Goal: Complete application form: Complete application form

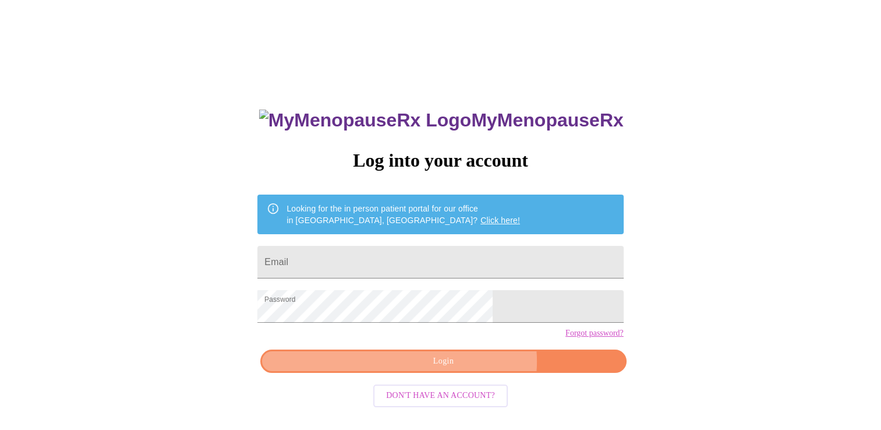
click at [464, 369] on span "Login" at bounding box center [443, 361] width 339 height 15
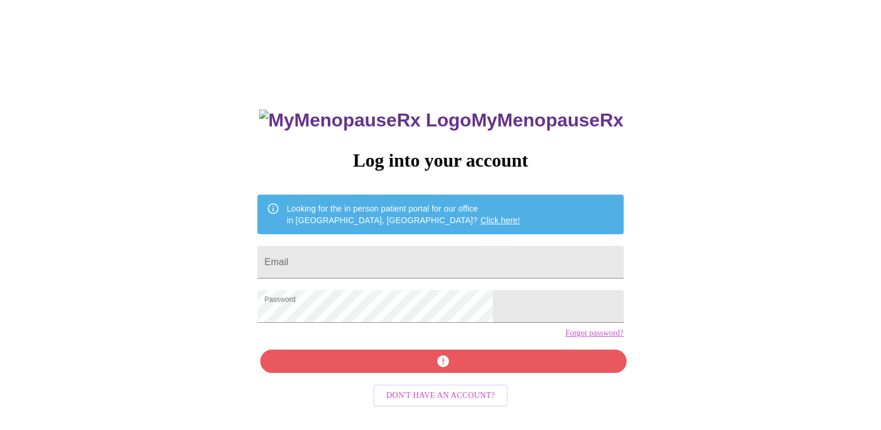
scroll to position [12, 0]
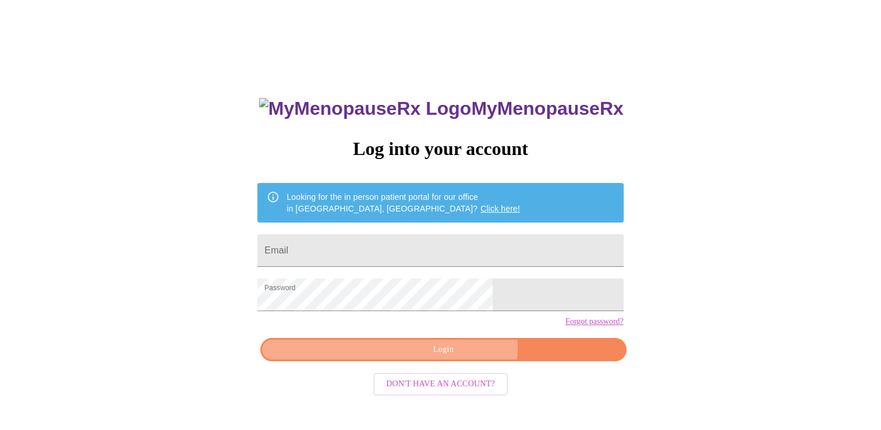
click at [454, 357] on span "Login" at bounding box center [443, 349] width 339 height 15
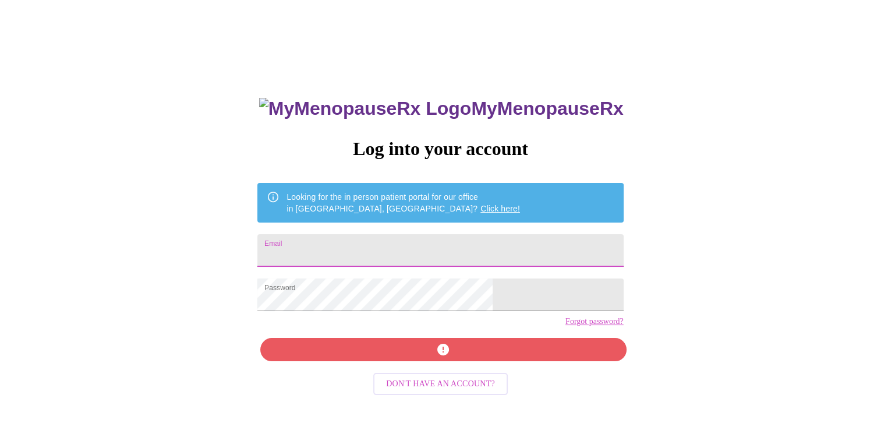
click at [399, 248] on input "Email" at bounding box center [440, 250] width 366 height 33
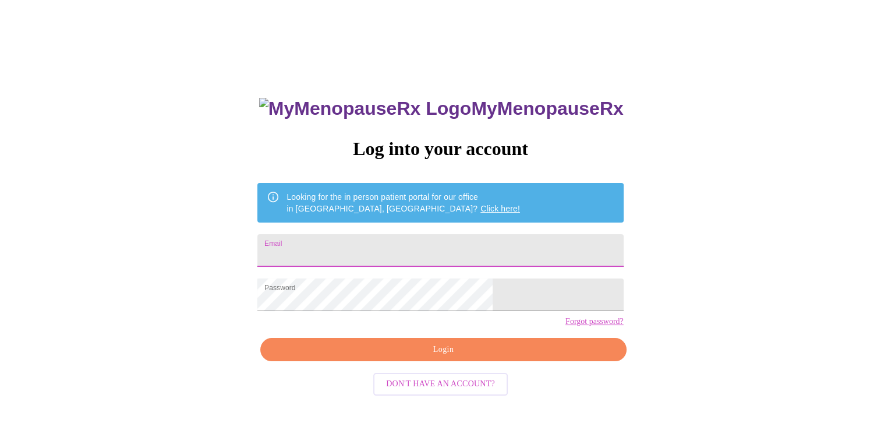
type input "[EMAIL_ADDRESS][DOMAIN_NAME]"
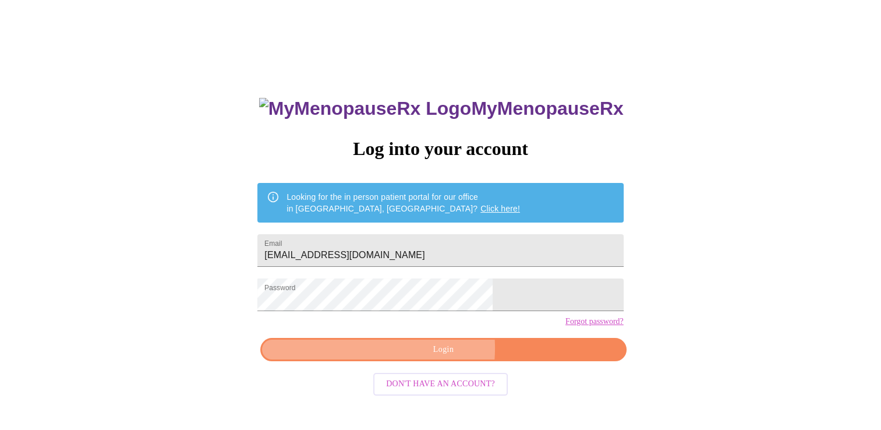
click at [410, 357] on span "Login" at bounding box center [443, 349] width 339 height 15
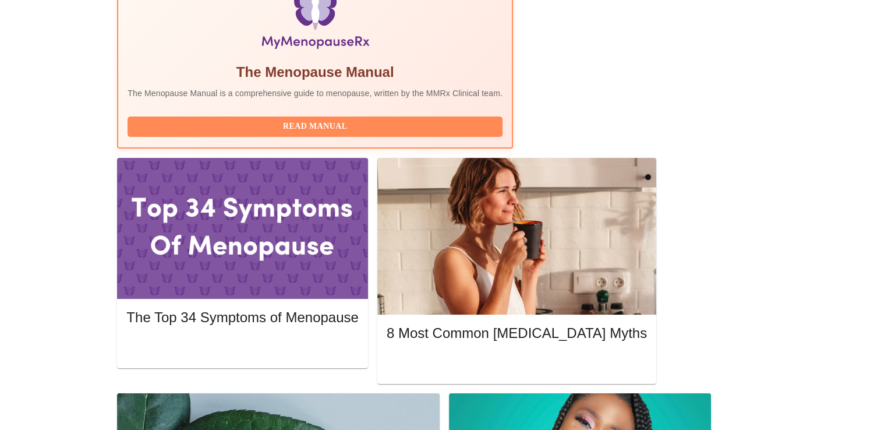
scroll to position [412, 0]
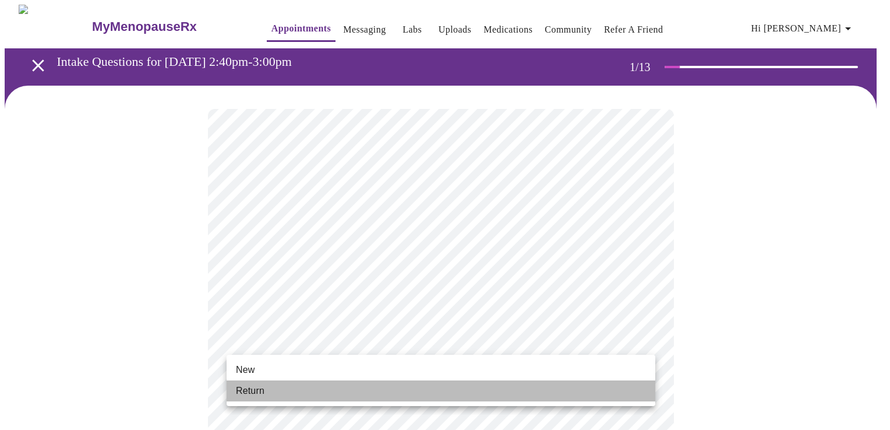
click at [619, 398] on li "Return" at bounding box center [440, 390] width 428 height 21
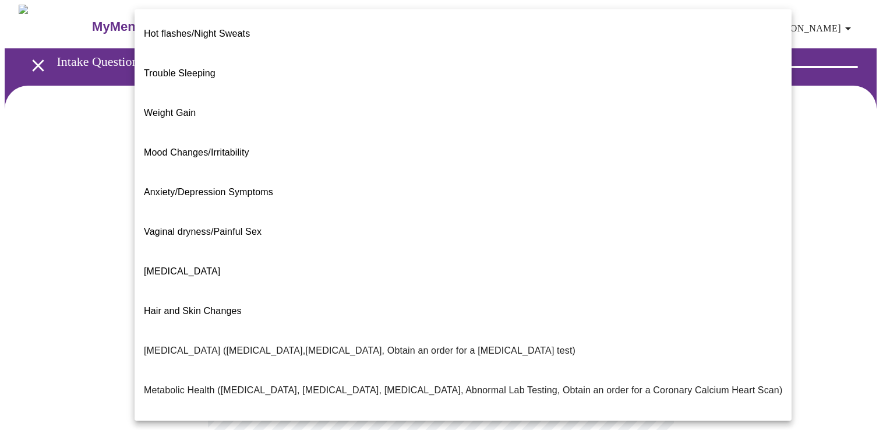
click at [641, 243] on body "MyMenopauseRx Appointments Messaging Labs Uploads Medications Community Refer a…" at bounding box center [445, 354] width 880 height 699
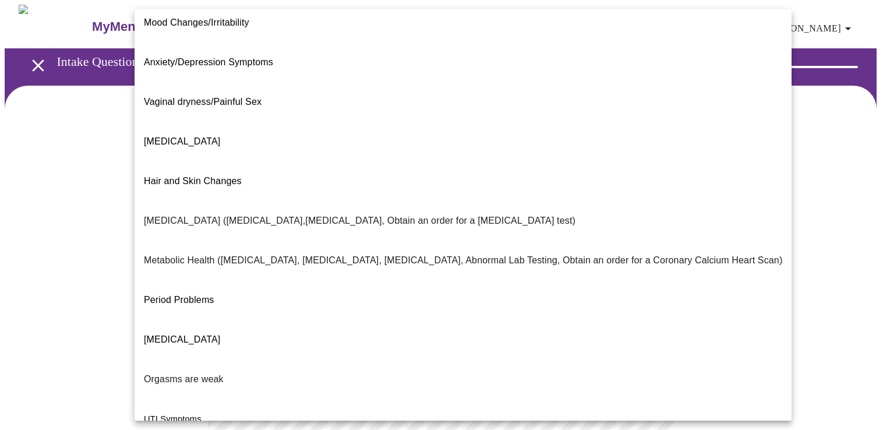
scroll to position [173, 0]
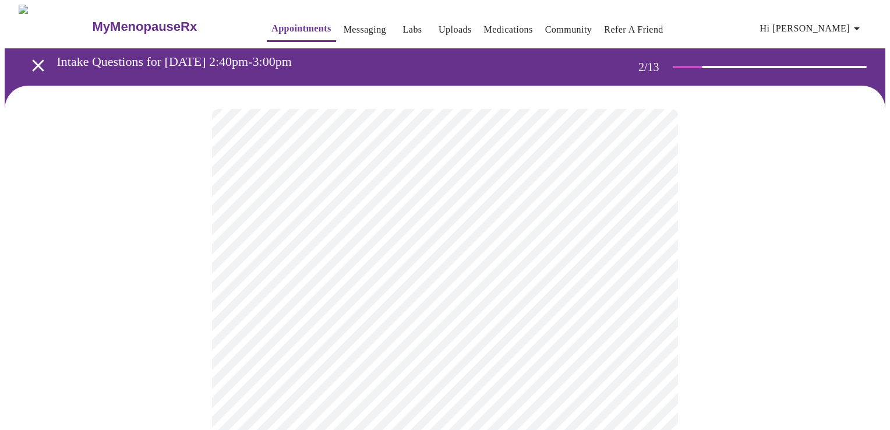
click at [643, 246] on body "MyMenopauseRx Appointments Messaging Labs Uploads Medications Community Refer a…" at bounding box center [445, 351] width 880 height 692
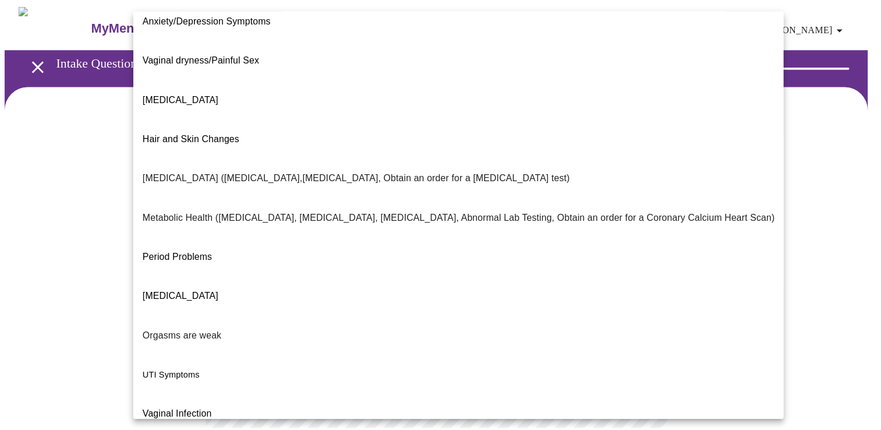
scroll to position [0, 0]
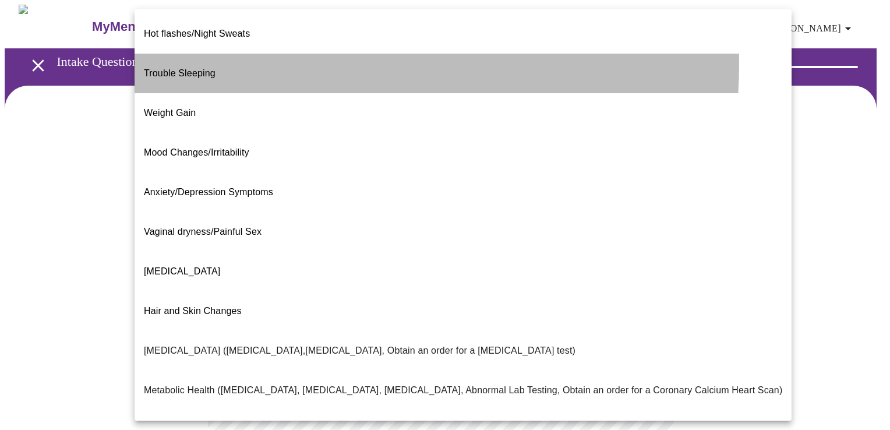
click at [295, 55] on li "Trouble Sleeping" at bounding box center [462, 74] width 657 height 40
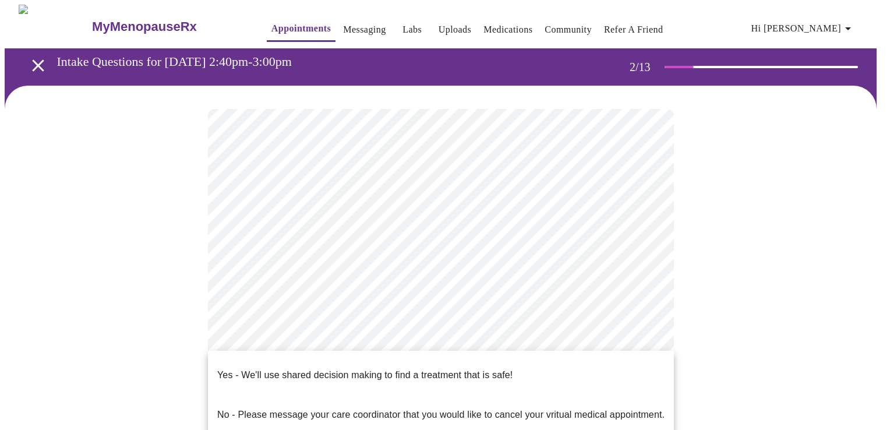
click at [643, 355] on body "MyMenopauseRx Appointments Messaging Labs Uploads Medications Community Refer a…" at bounding box center [445, 351] width 880 height 692
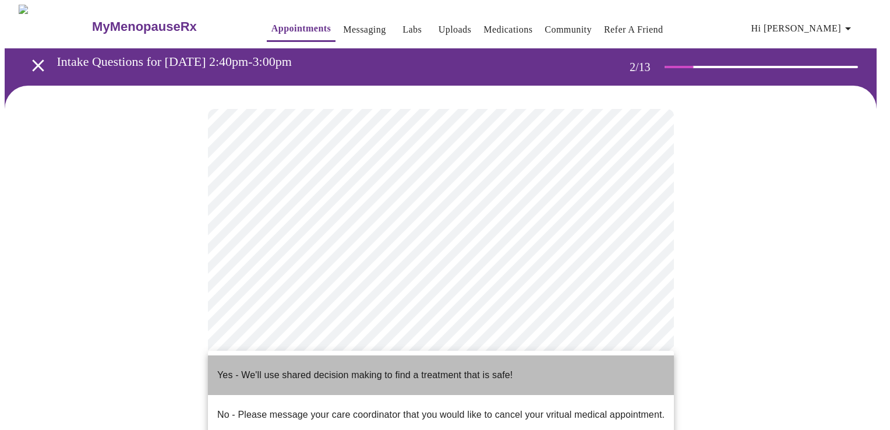
click at [627, 369] on li "Yes - We'll use shared decision making to find a treatment that is safe!" at bounding box center [441, 375] width 466 height 40
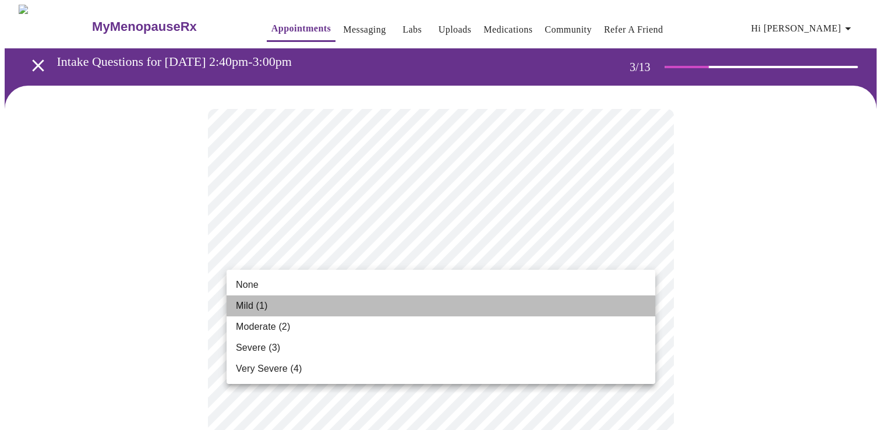
click at [611, 307] on li "Mild (1)" at bounding box center [440, 305] width 428 height 21
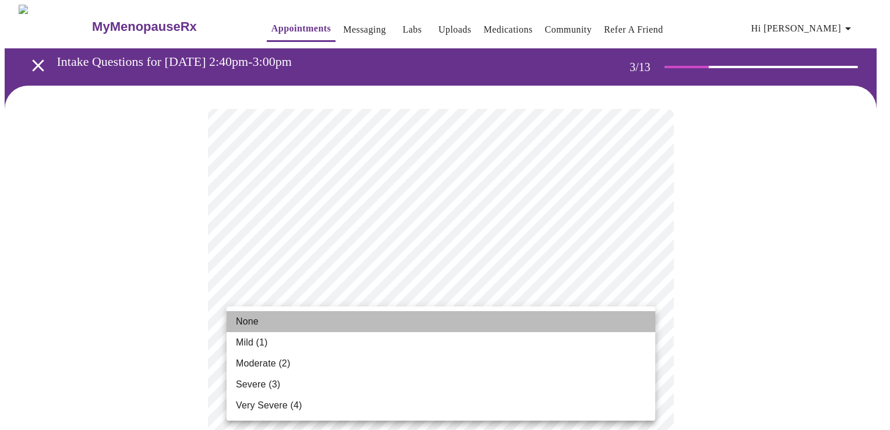
click at [637, 324] on li "None" at bounding box center [440, 321] width 428 height 21
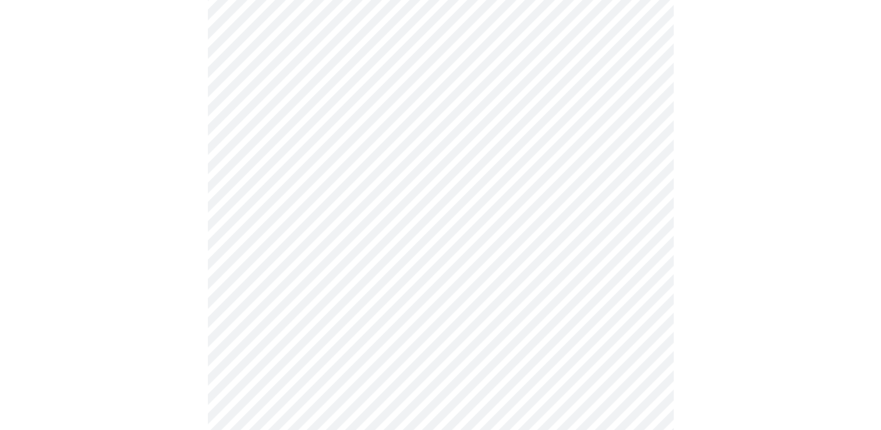
scroll to position [198, 0]
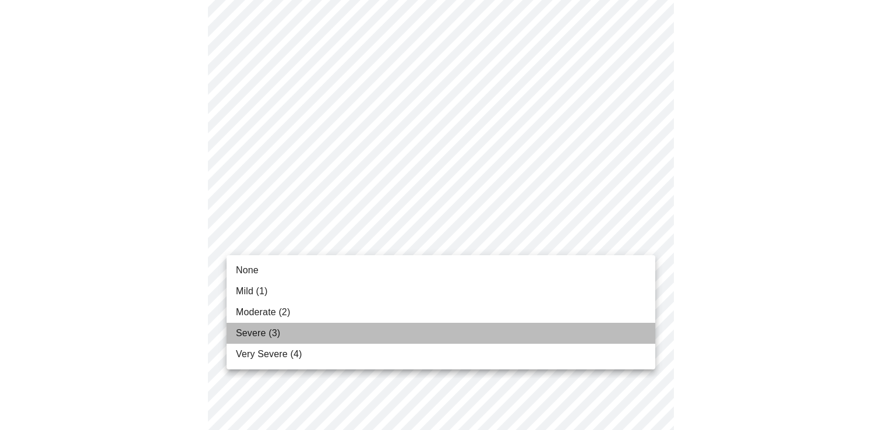
click at [571, 335] on li "Severe (3)" at bounding box center [440, 333] width 428 height 21
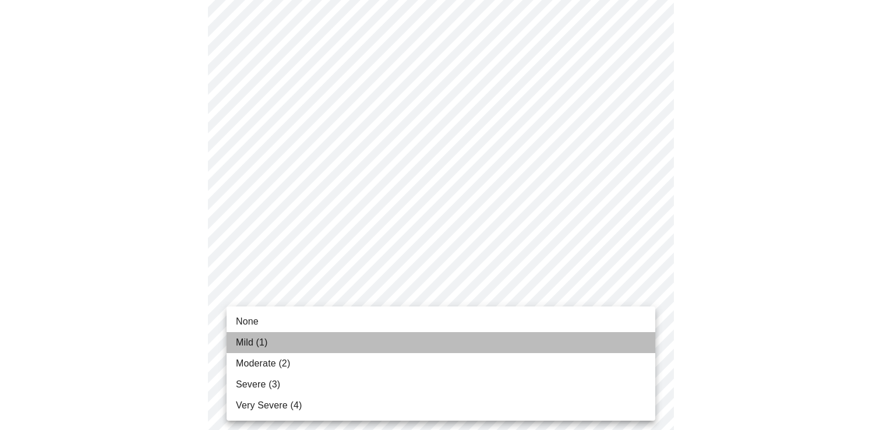
click at [628, 336] on li "Mild (1)" at bounding box center [440, 342] width 428 height 21
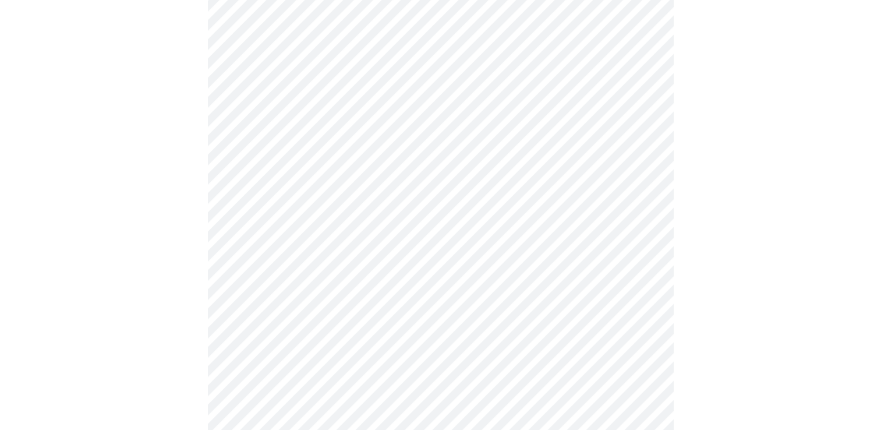
scroll to position [340, 0]
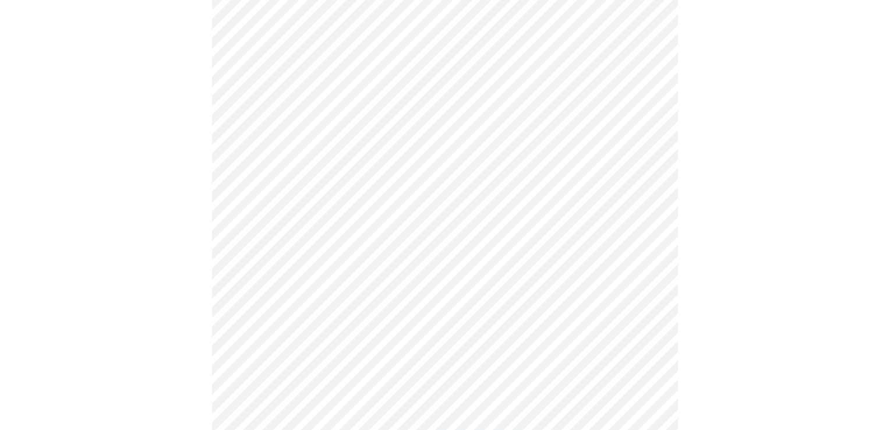
click at [640, 257] on body "MyMenopauseRx Appointments Messaging Labs Uploads Medications Community Refer a…" at bounding box center [445, 406] width 880 height 1483
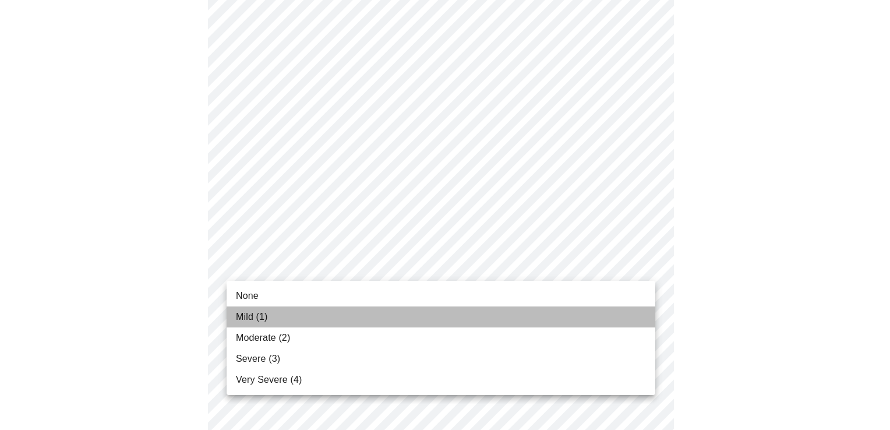
click at [601, 314] on li "Mild (1)" at bounding box center [440, 316] width 428 height 21
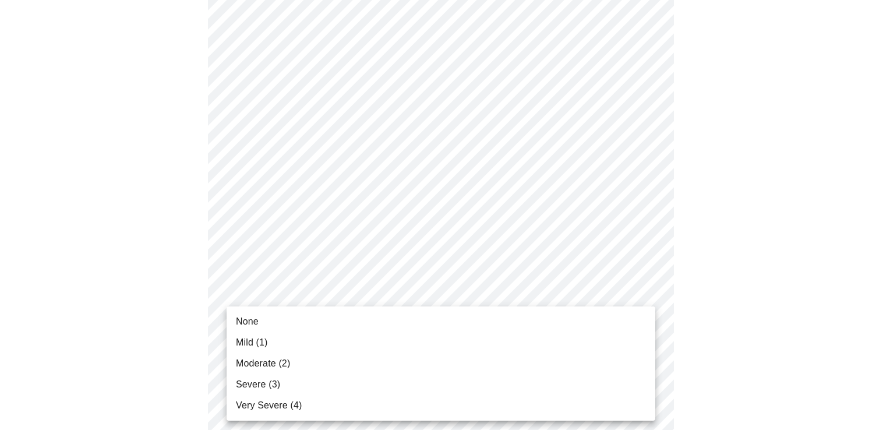
click at [645, 341] on body "MyMenopauseRx Appointments Messaging Labs Uploads Medications Community Refer a…" at bounding box center [445, 398] width 880 height 1466
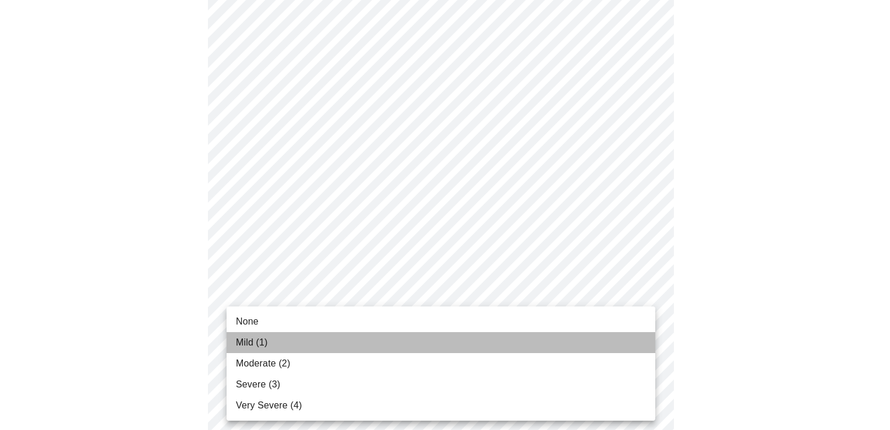
click at [631, 344] on li "Mild (1)" at bounding box center [440, 342] width 428 height 21
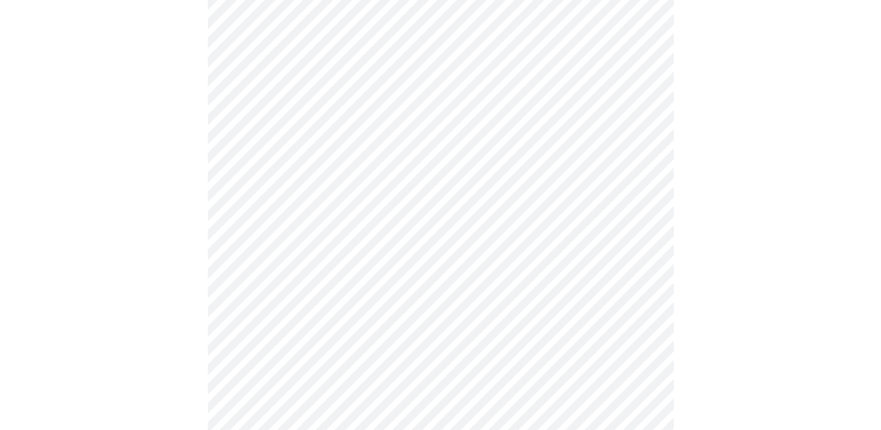
scroll to position [499, 0]
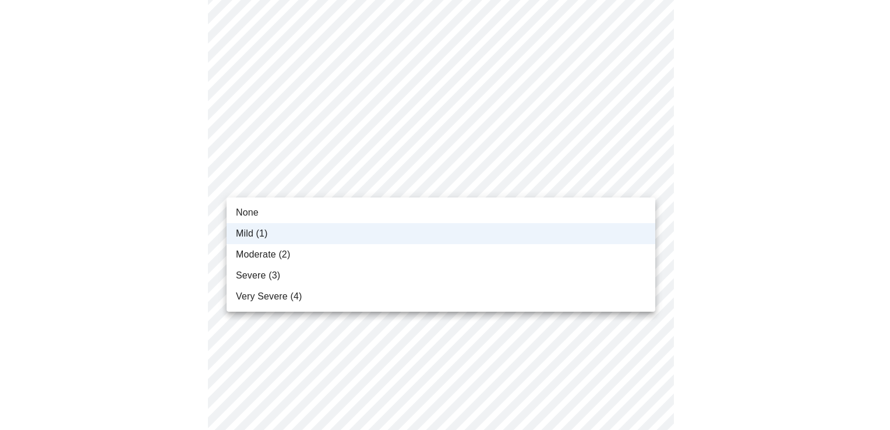
click at [642, 184] on body "MyMenopauseRx Appointments Messaging Labs Uploads Medications Community Refer a…" at bounding box center [445, 231] width 880 height 1450
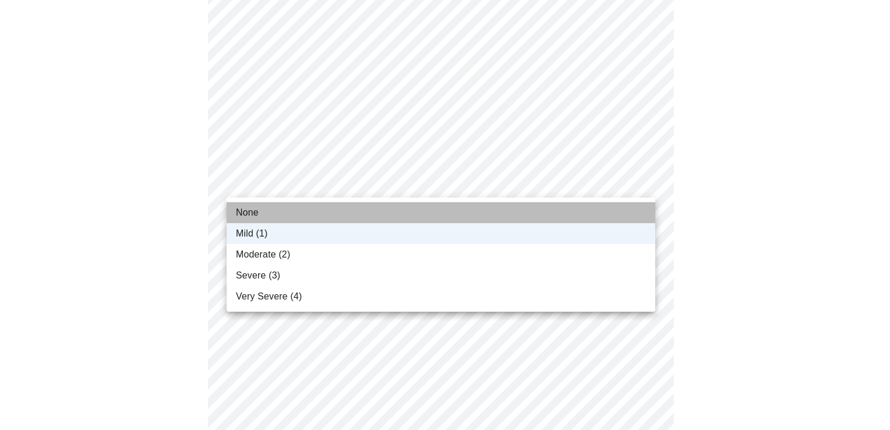
click at [618, 206] on li "None" at bounding box center [440, 212] width 428 height 21
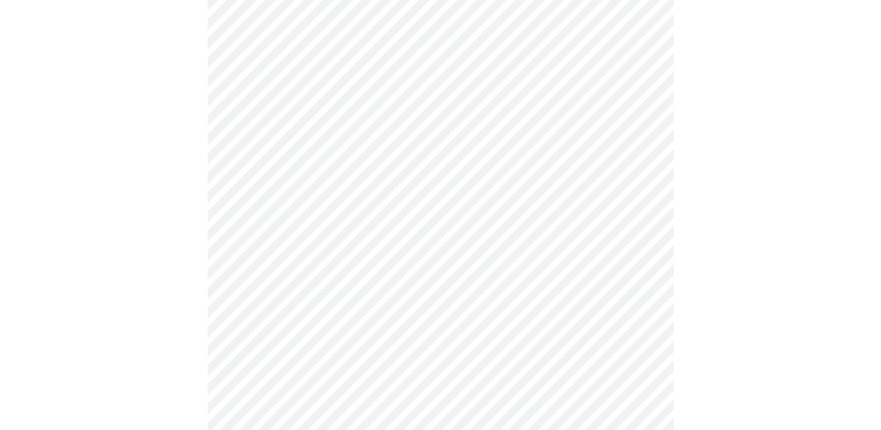
scroll to position [572, 0]
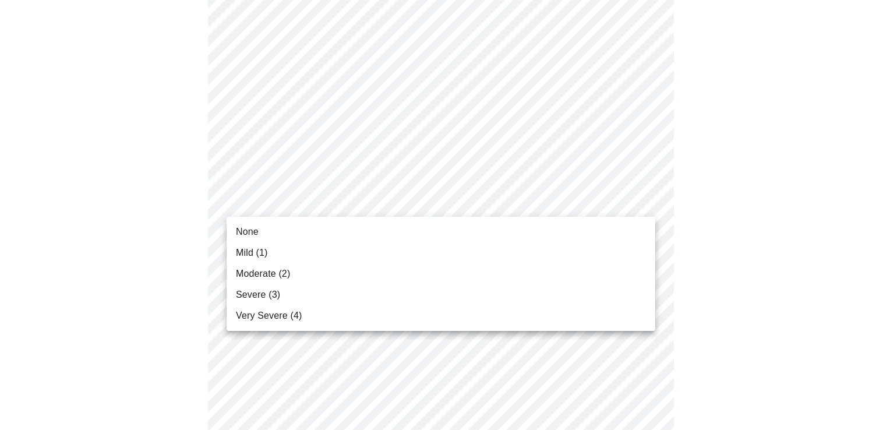
click at [640, 200] on body "MyMenopauseRx Appointments Messaging Labs Uploads Medications Community Refer a…" at bounding box center [445, 157] width 880 height 1450
click at [586, 284] on li "Severe (3)" at bounding box center [440, 294] width 428 height 21
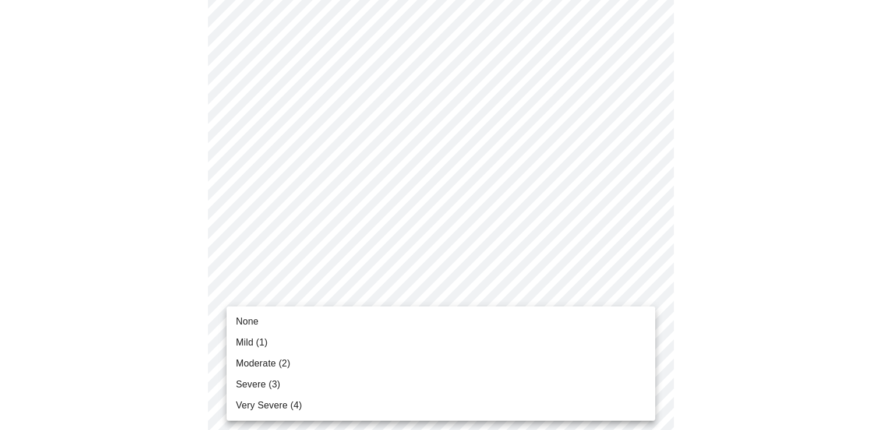
click at [644, 293] on body "MyMenopauseRx Appointments Messaging Labs Uploads Medications Community Refer a…" at bounding box center [445, 149] width 880 height 1434
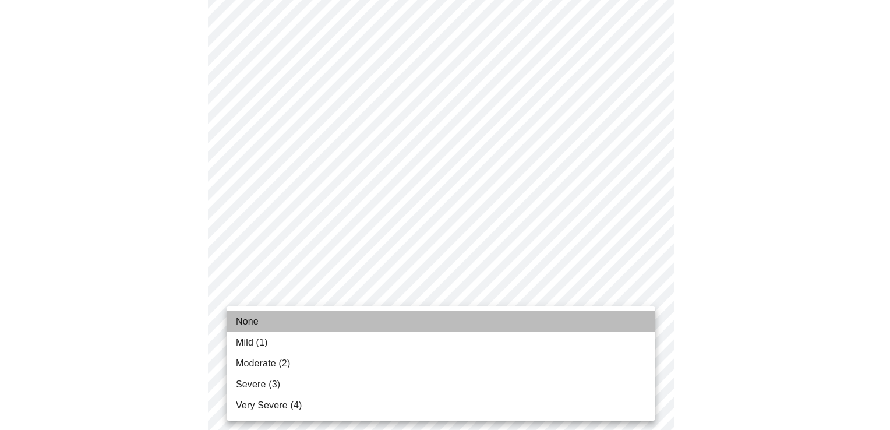
click at [622, 327] on li "None" at bounding box center [440, 321] width 428 height 21
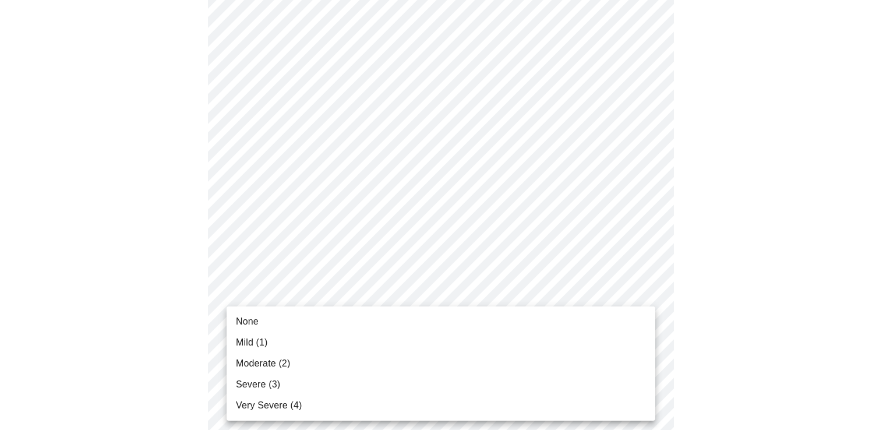
click at [637, 385] on body "MyMenopauseRx Appointments Messaging Labs Uploads Medications Community Refer a…" at bounding box center [445, 141] width 880 height 1418
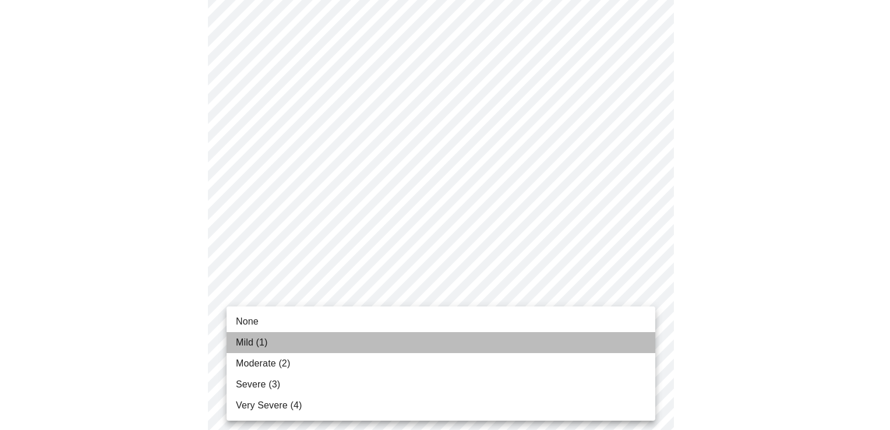
click at [603, 336] on li "Mild (1)" at bounding box center [440, 342] width 428 height 21
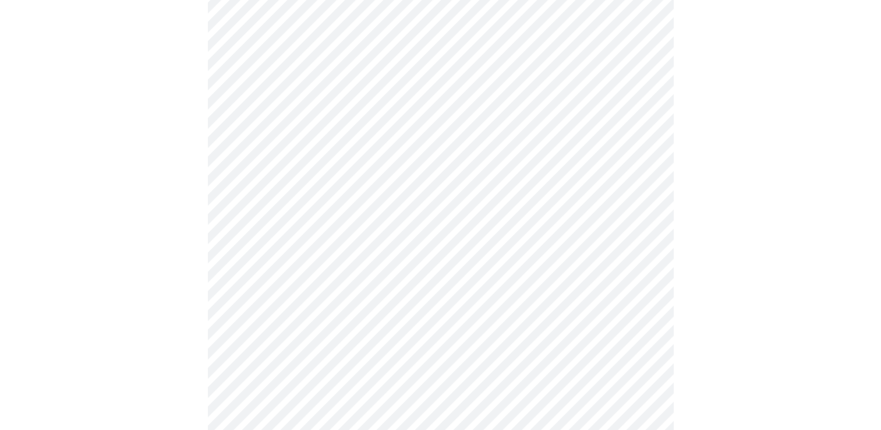
scroll to position [761, 0]
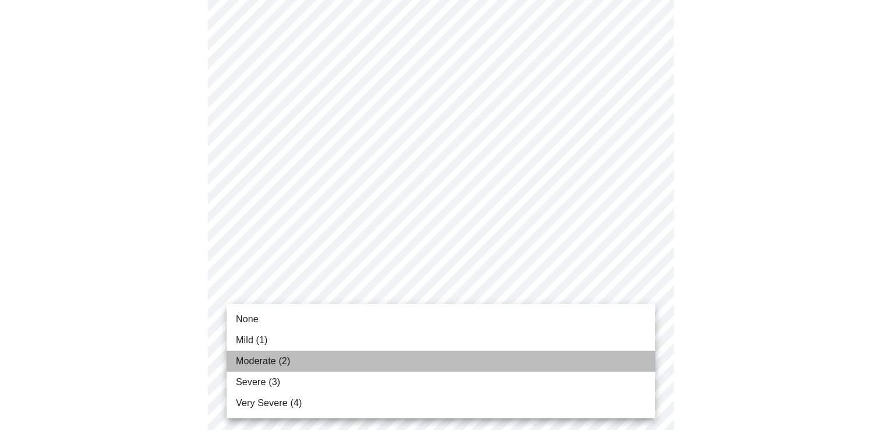
click at [586, 362] on li "Moderate (2)" at bounding box center [440, 360] width 428 height 21
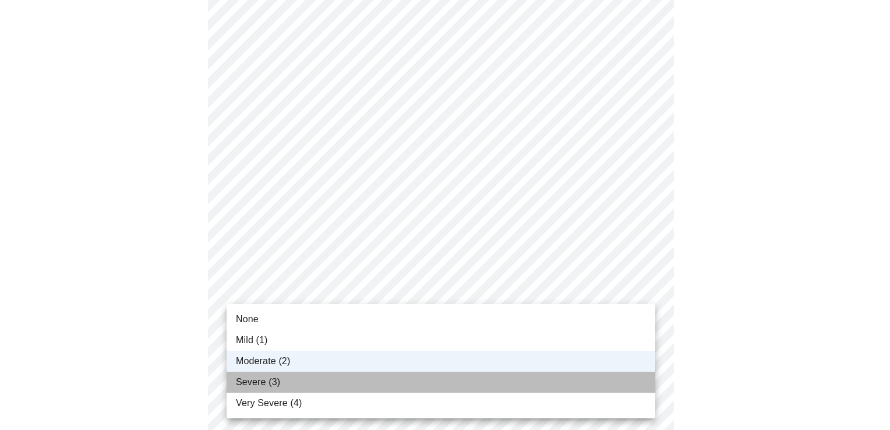
click at [598, 376] on li "Severe (3)" at bounding box center [440, 381] width 428 height 21
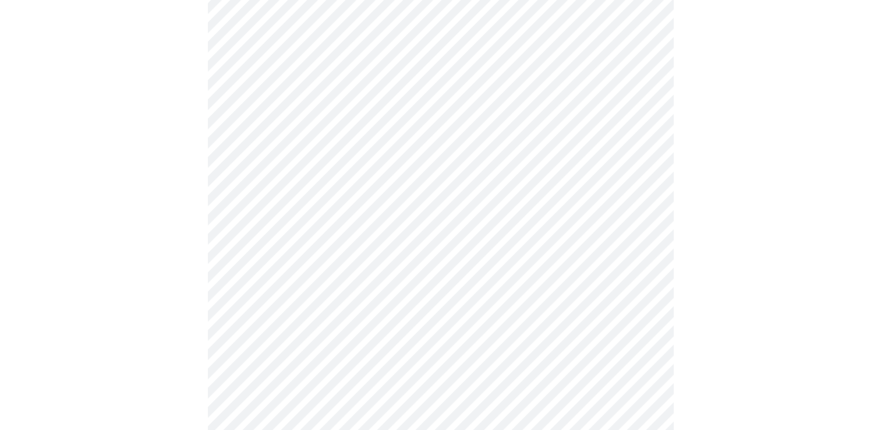
scroll to position [915, 0]
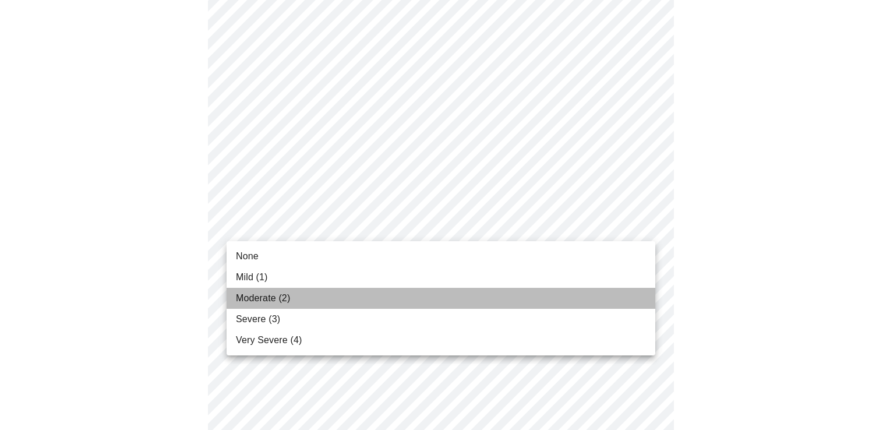
click at [594, 296] on li "Moderate (2)" at bounding box center [440, 298] width 428 height 21
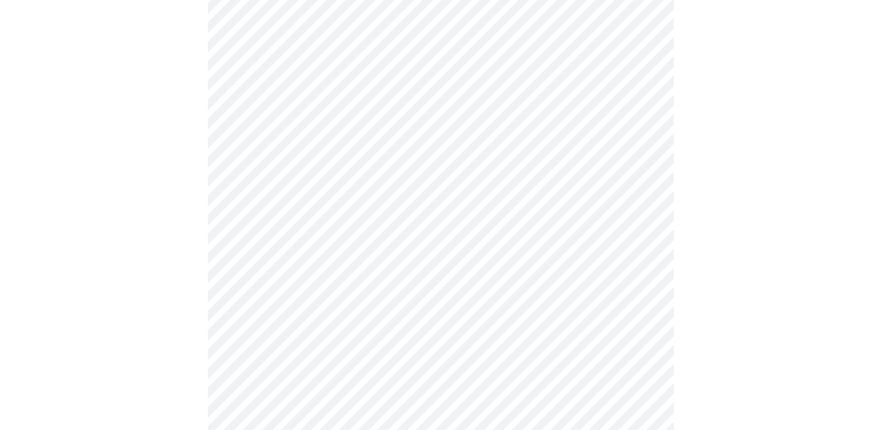
scroll to position [463, 0]
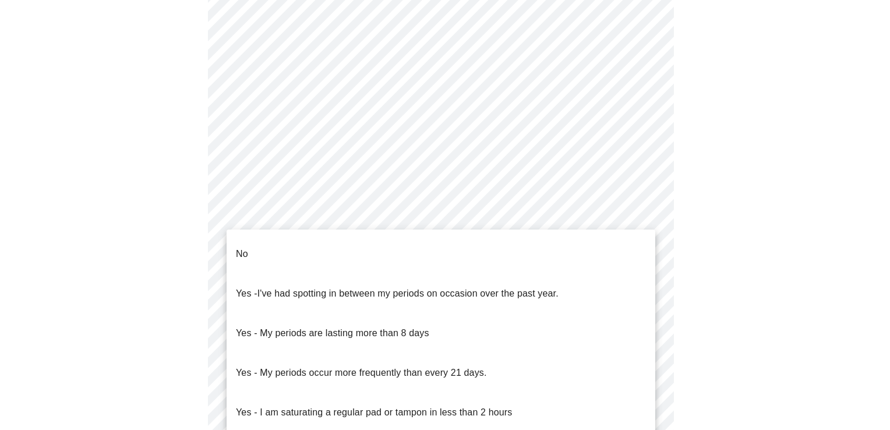
click at [644, 242] on body "MyMenopauseRx Appointments Messaging Labs Uploads Medications Community Refer a…" at bounding box center [445, 116] width 880 height 1148
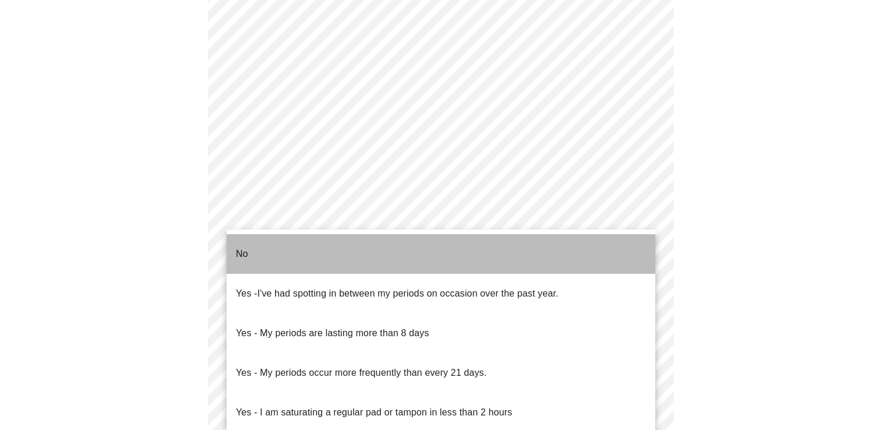
click at [589, 244] on li "No" at bounding box center [440, 254] width 428 height 40
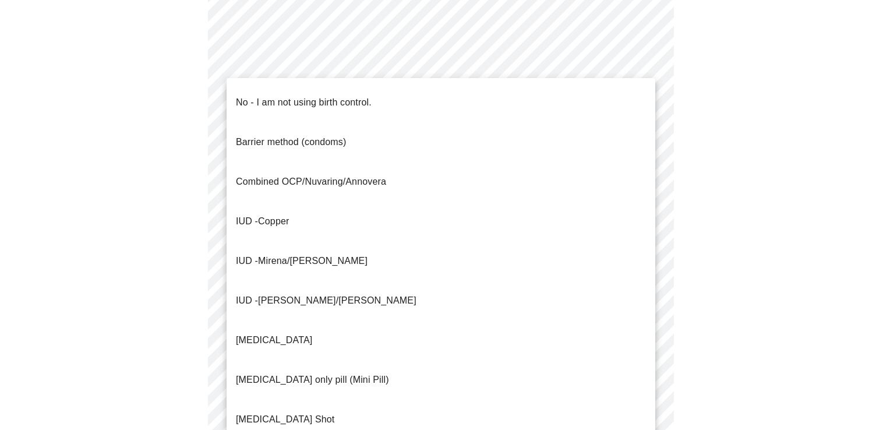
click at [640, 332] on body "MyMenopauseRx Appointments Messaging Labs Uploads Medications Community Refer a…" at bounding box center [445, 112] width 880 height 1141
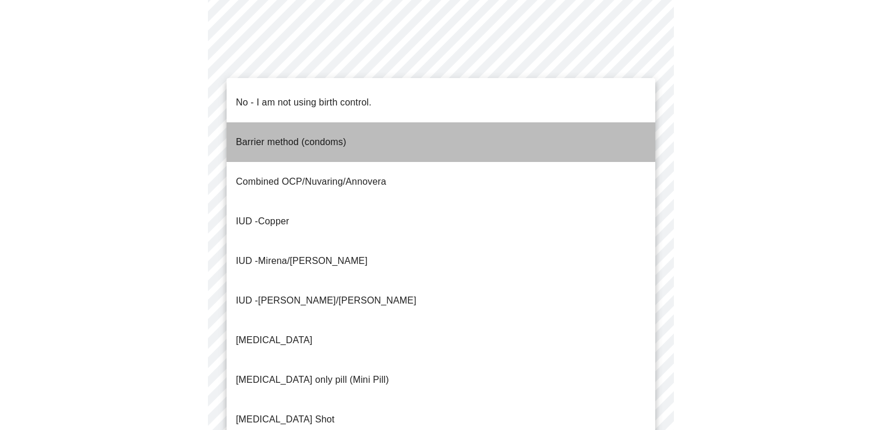
click at [330, 135] on p "Barrier method (condoms)" at bounding box center [291, 142] width 110 height 14
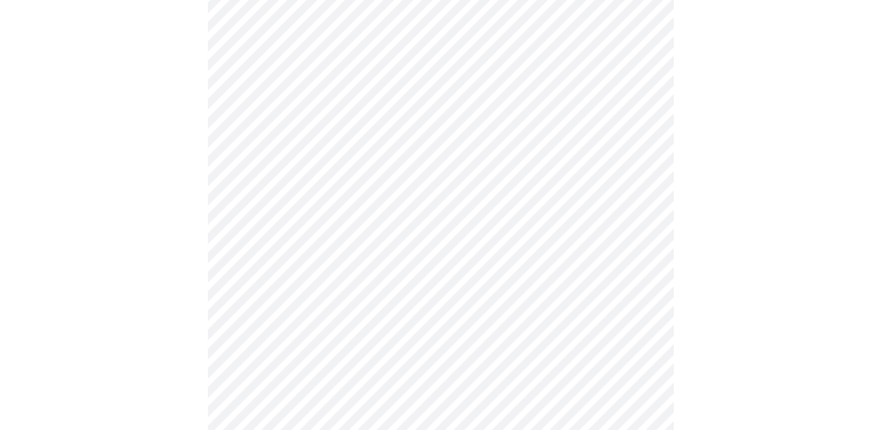
scroll to position [530, 0]
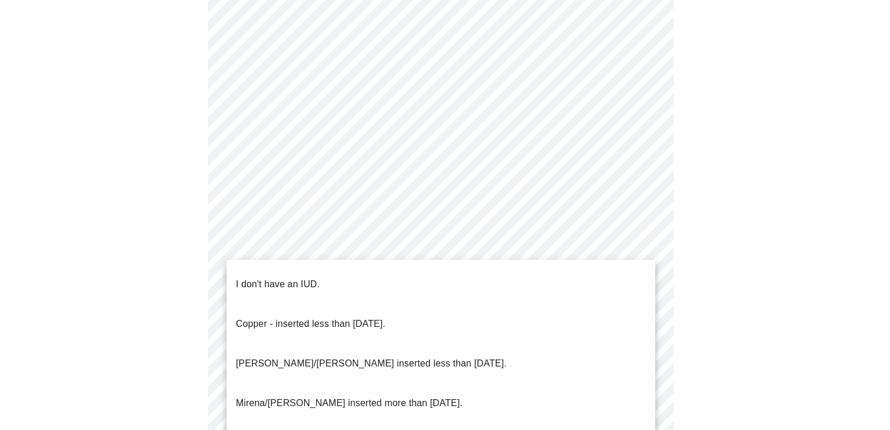
click at [646, 352] on body "MyMenopauseRx Appointments Messaging Labs Uploads Medications Community Refer a…" at bounding box center [445, 42] width 880 height 1134
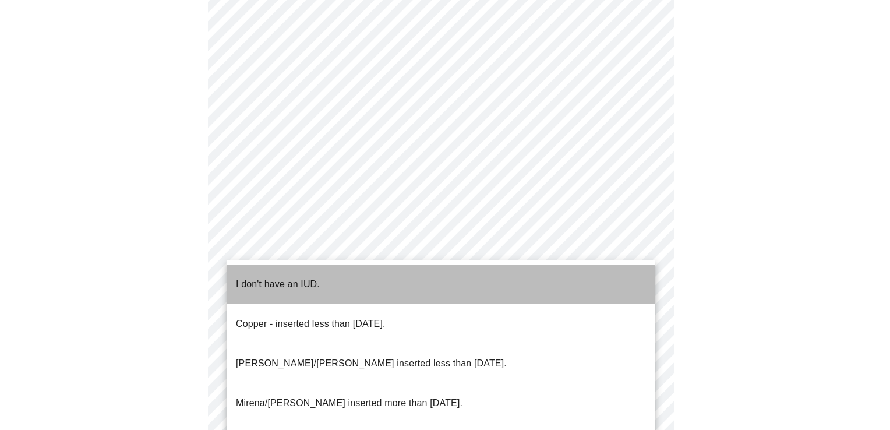
click at [545, 282] on li "I don't have an IUD." at bounding box center [440, 284] width 428 height 40
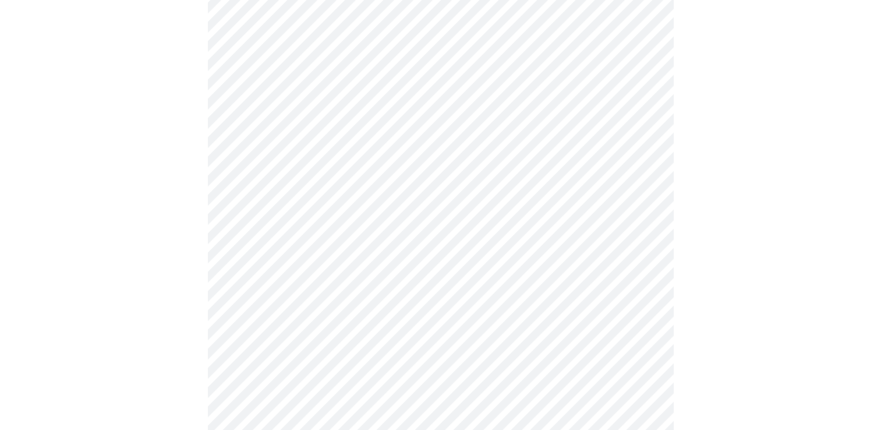
scroll to position [671, 0]
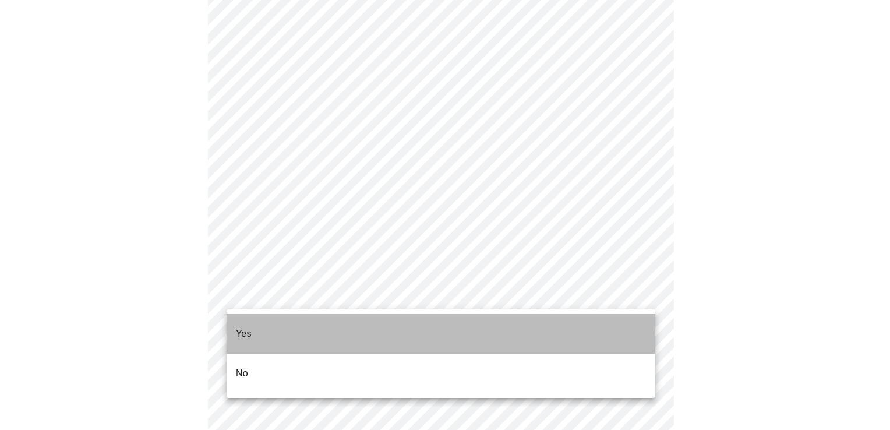
click at [630, 323] on li "Yes" at bounding box center [440, 334] width 428 height 40
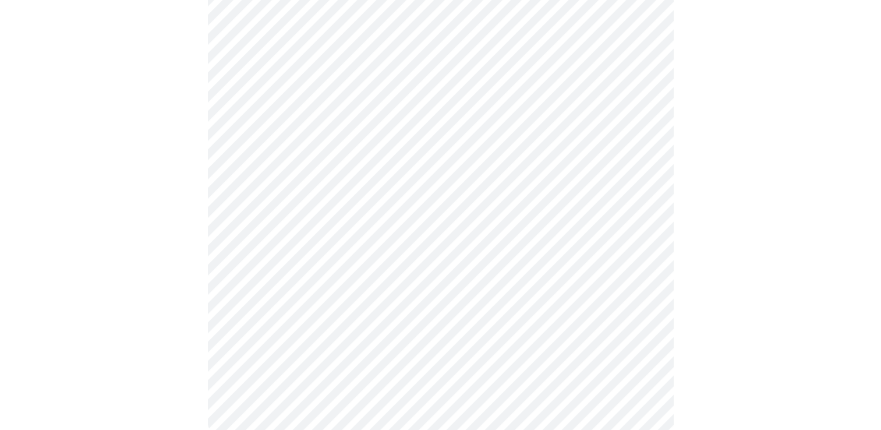
scroll to position [0, 0]
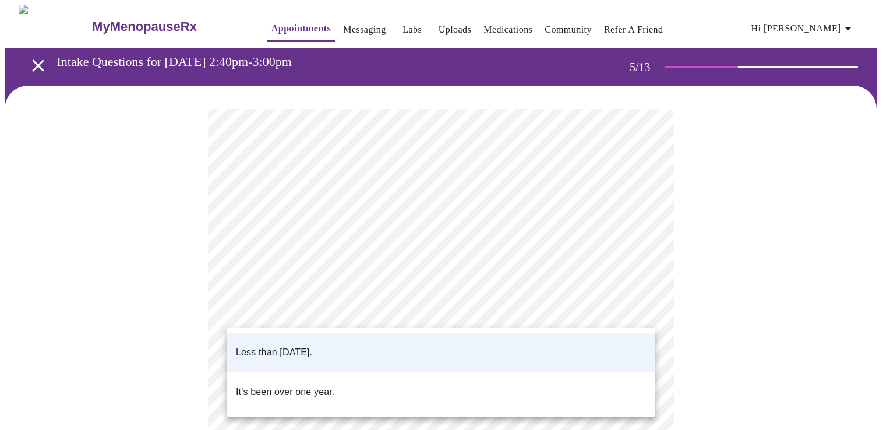
click at [642, 306] on body "MyMenopauseRx Appointments Messaging Labs Uploads Medications Community Refer a…" at bounding box center [445, 435] width 880 height 860
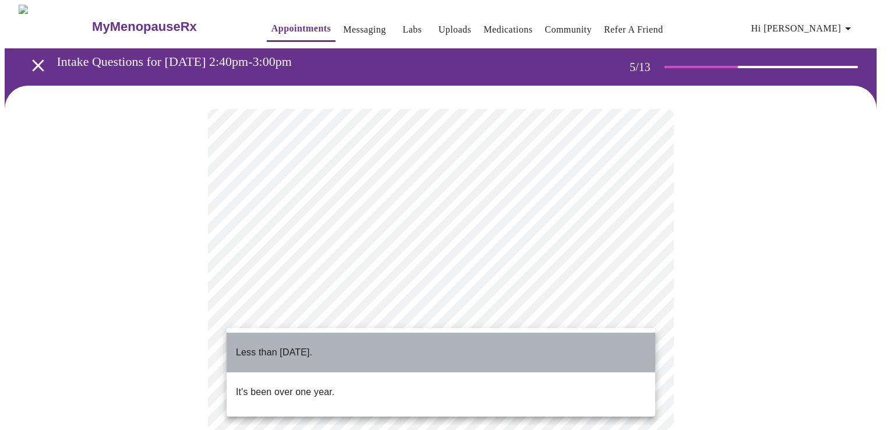
click at [594, 346] on li "Less than [DATE]." at bounding box center [440, 352] width 428 height 40
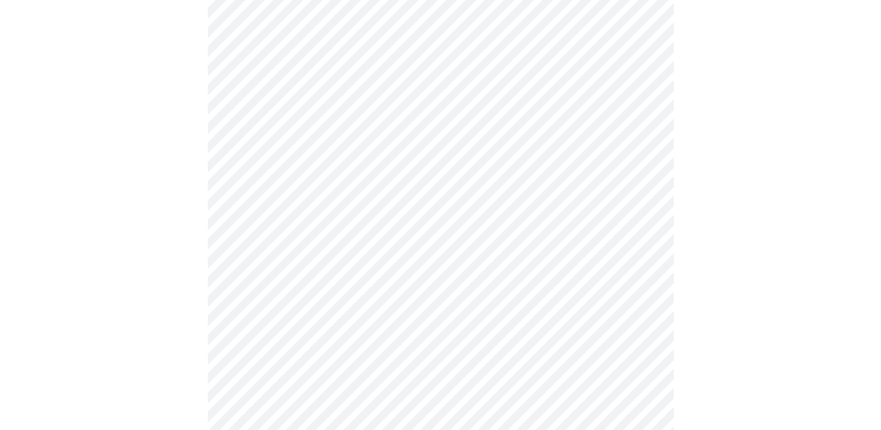
scroll to position [163, 0]
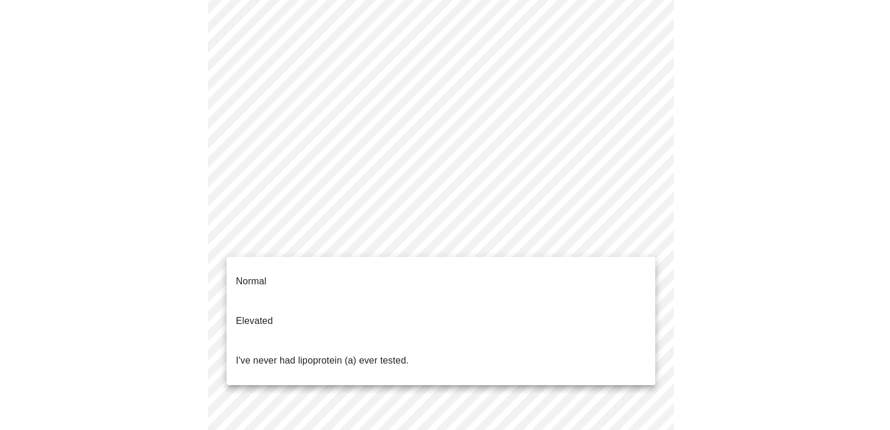
click at [644, 242] on body "MyMenopauseRx Appointments Messaging Labs Uploads Medications Community Refer a…" at bounding box center [445, 272] width 880 height 860
click at [630, 267] on li "Normal" at bounding box center [440, 281] width 428 height 40
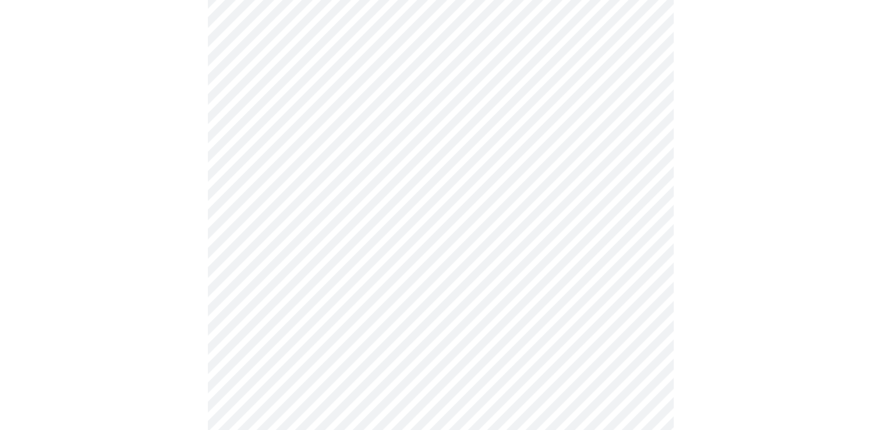
scroll to position [2981, 0]
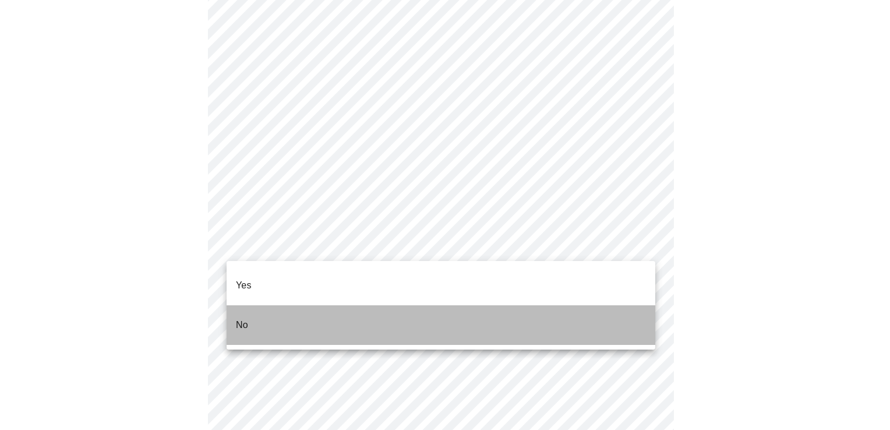
click at [626, 305] on li "No" at bounding box center [440, 325] width 428 height 40
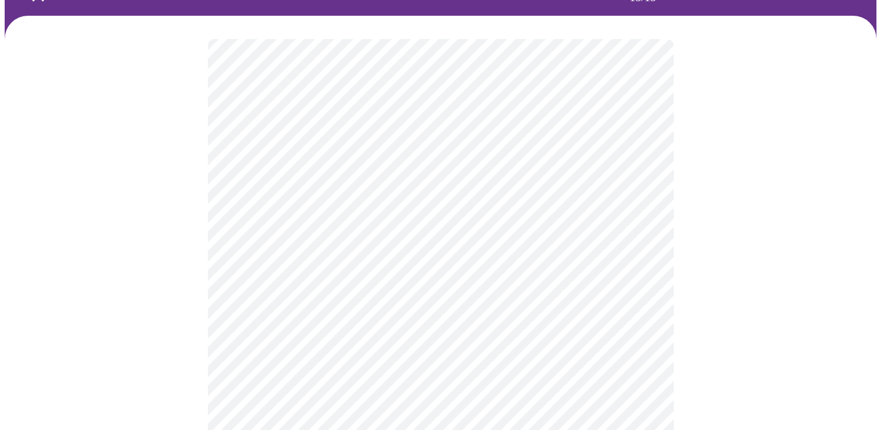
scroll to position [72, 0]
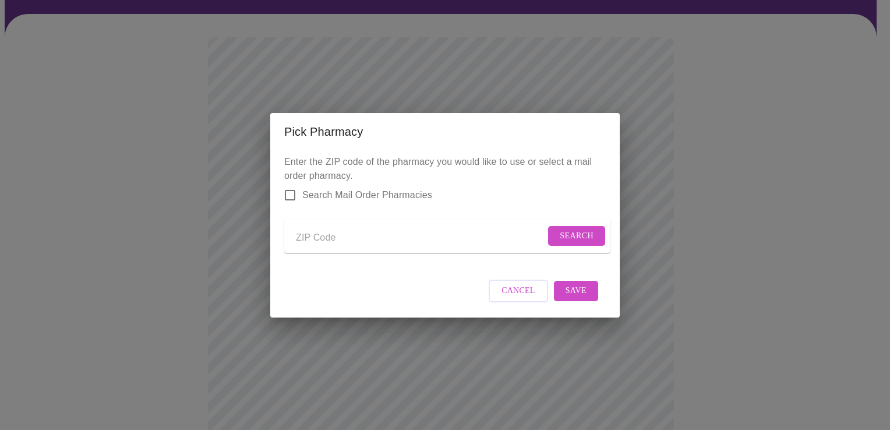
click at [860, 94] on div "Pick Pharmacy Enter the ZIP code of the pharmacy you would like to use or selec…" at bounding box center [445, 215] width 890 height 430
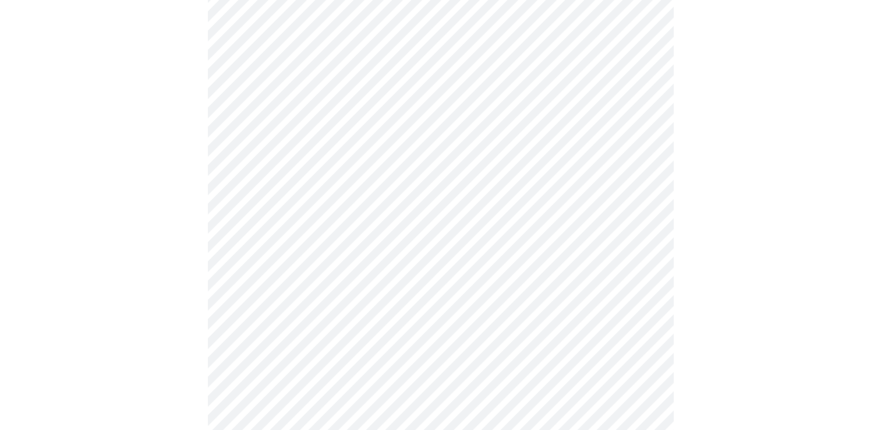
scroll to position [681, 0]
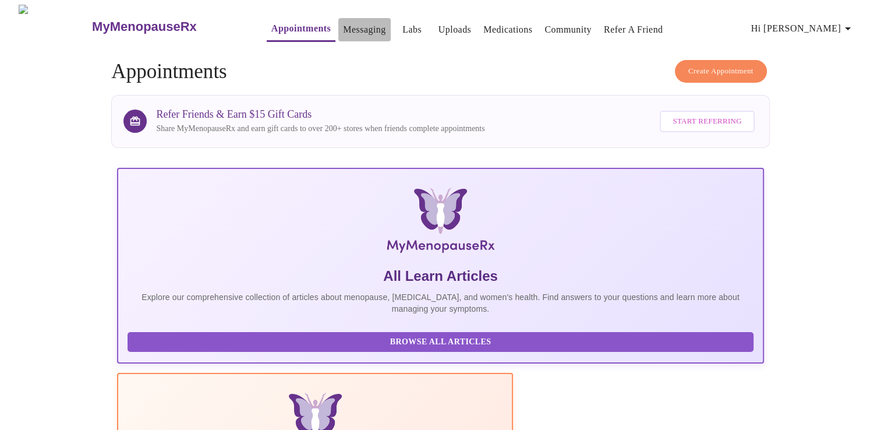
click at [343, 23] on link "Messaging" at bounding box center [364, 30] width 42 height 16
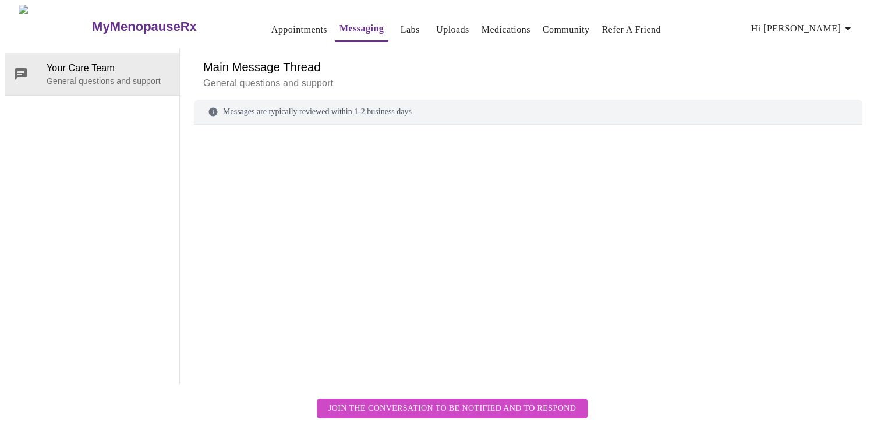
scroll to position [44, 0]
